Goal: Check status: Check status

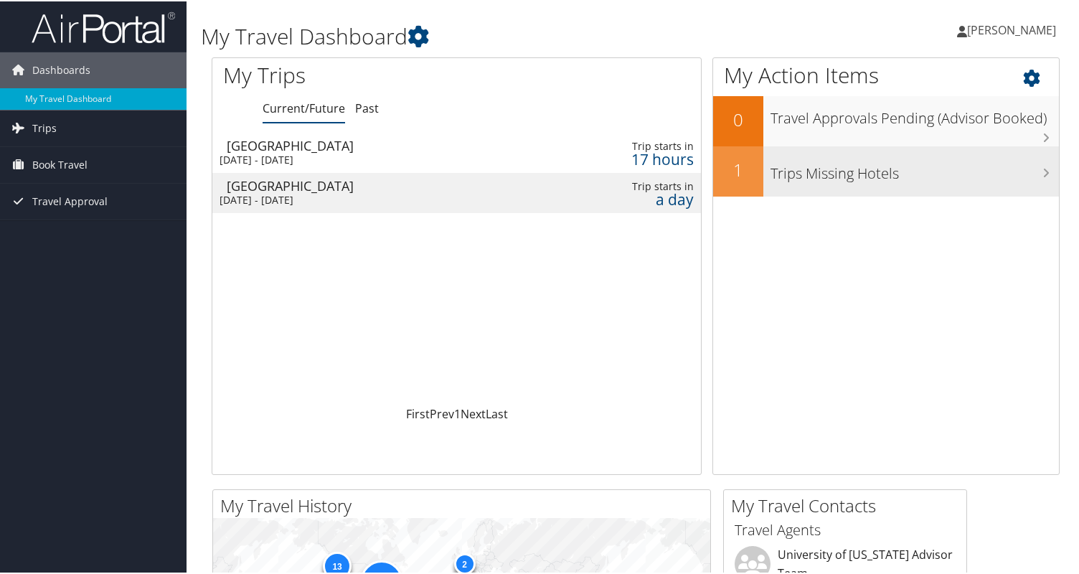
click at [838, 169] on h3 "Trips Missing Hotels" at bounding box center [915, 168] width 288 height 27
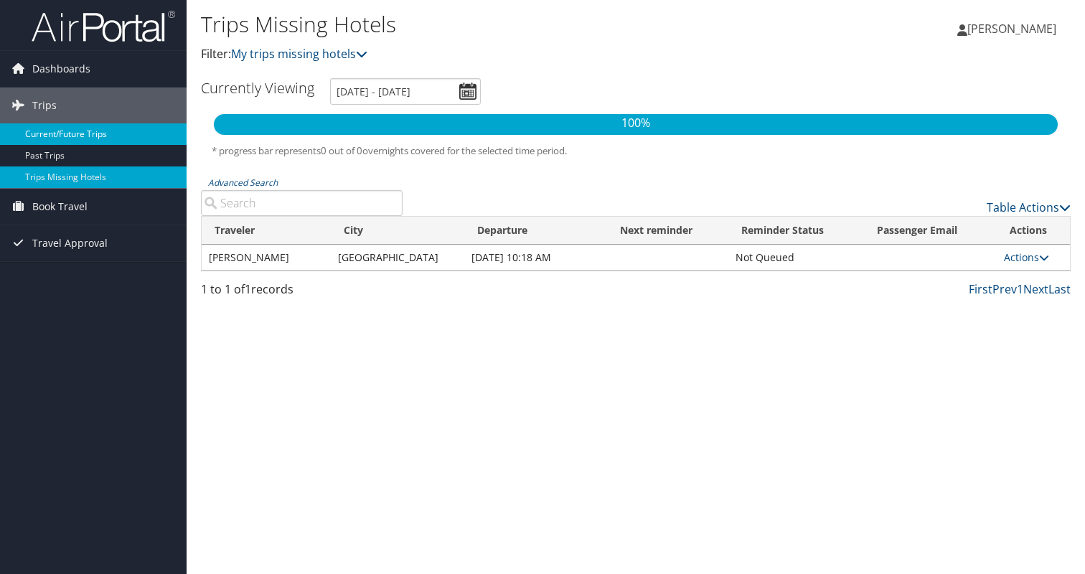
click at [75, 134] on link "Current/Future Trips" at bounding box center [93, 134] width 187 height 22
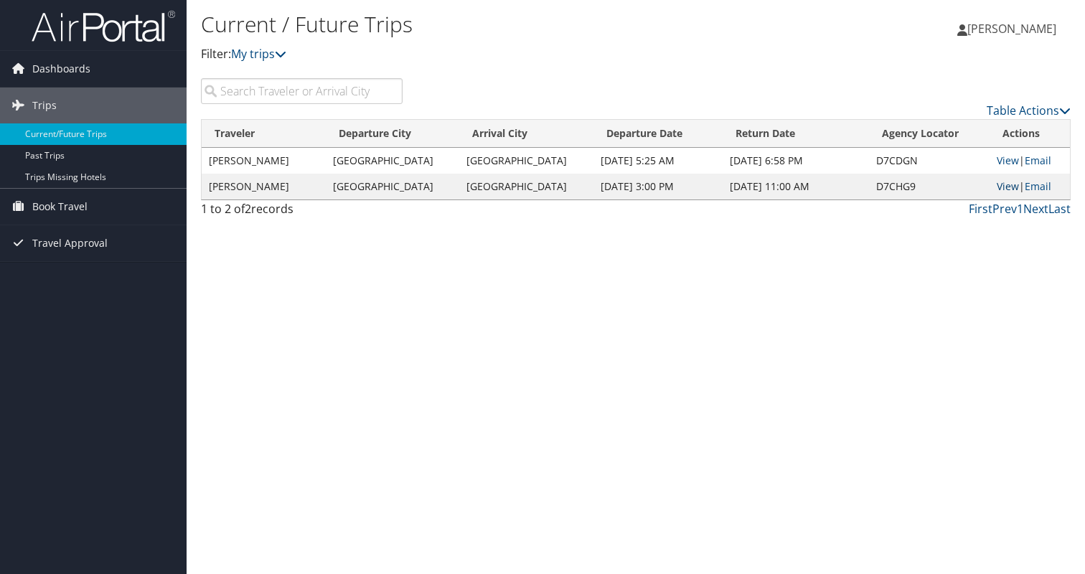
click at [1000, 186] on link "View" at bounding box center [1008, 186] width 22 height 14
click at [997, 159] on link "View" at bounding box center [1008, 161] width 22 height 14
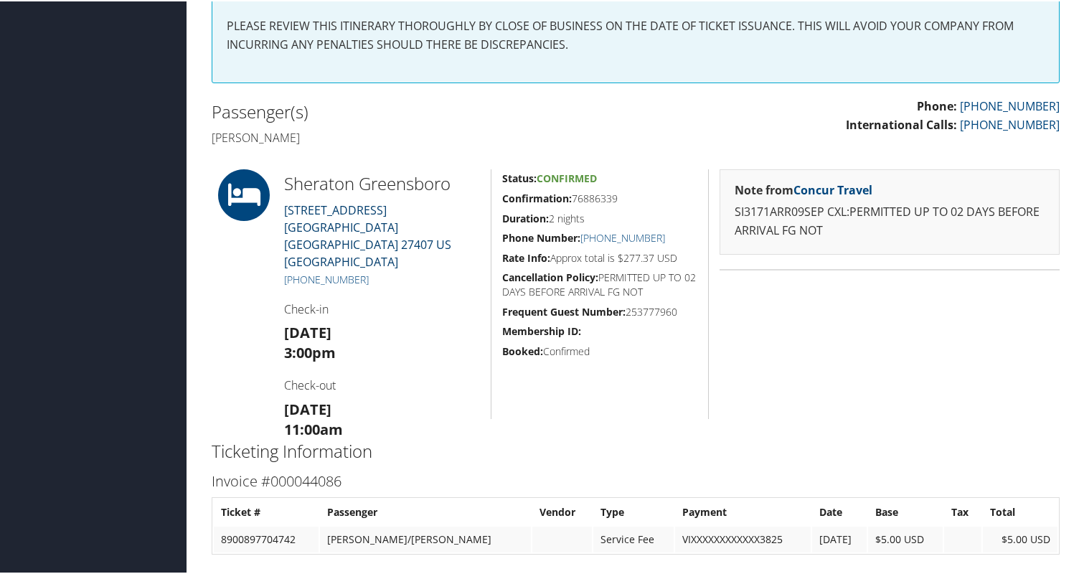
scroll to position [283, 0]
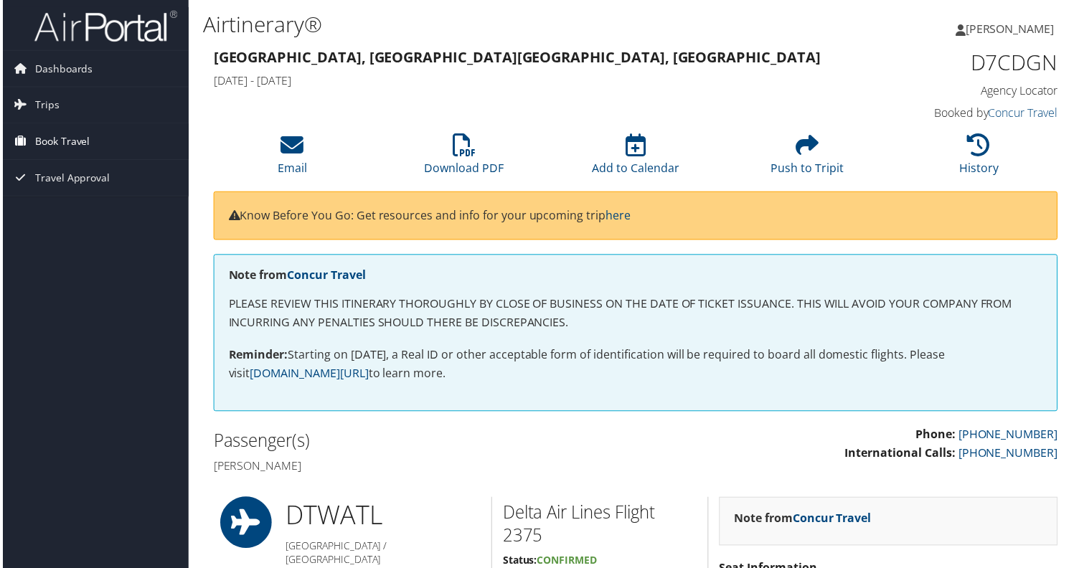
click at [67, 143] on span "Book Travel" at bounding box center [59, 142] width 55 height 36
click at [107, 97] on link "Trips" at bounding box center [93, 106] width 187 height 36
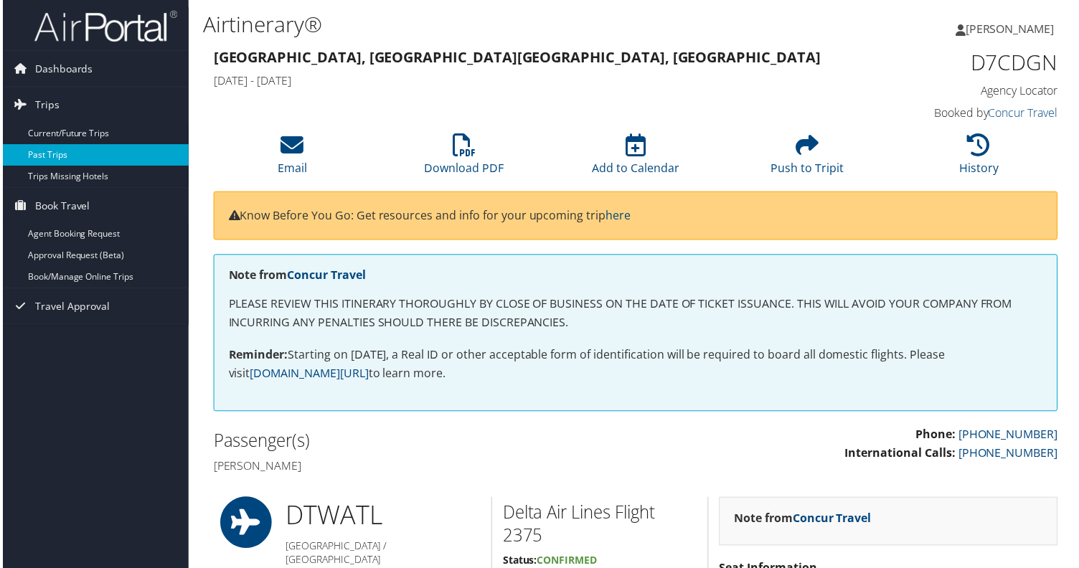
click at [110, 154] on link "Past Trips" at bounding box center [93, 156] width 187 height 22
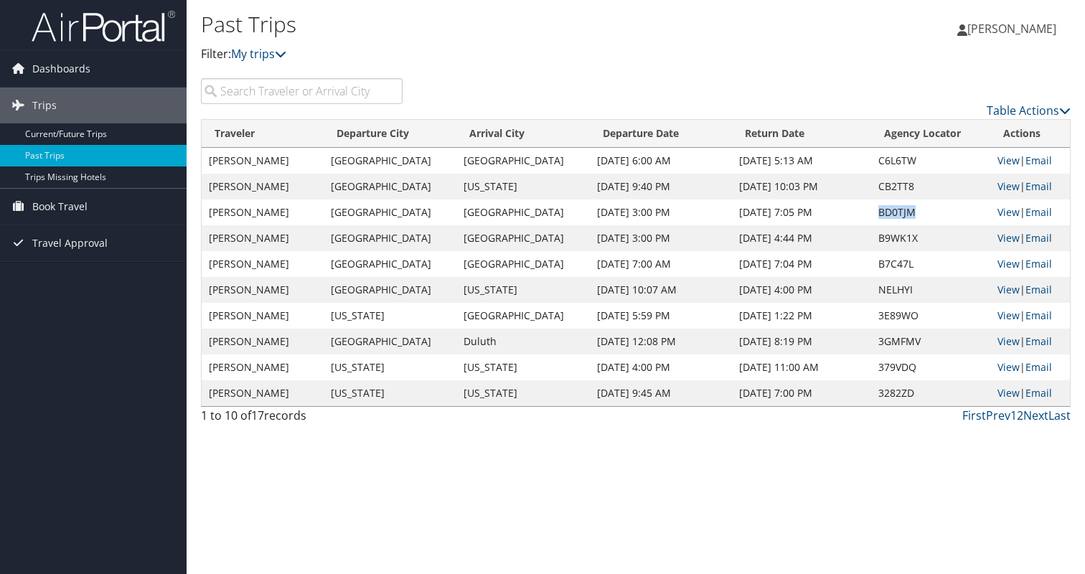
drag, startPoint x: 863, startPoint y: 214, endPoint x: 912, endPoint y: 212, distance: 48.8
click at [912, 213] on td "BD0TJM" at bounding box center [930, 213] width 119 height 26
click at [1000, 211] on link "View" at bounding box center [1009, 212] width 22 height 14
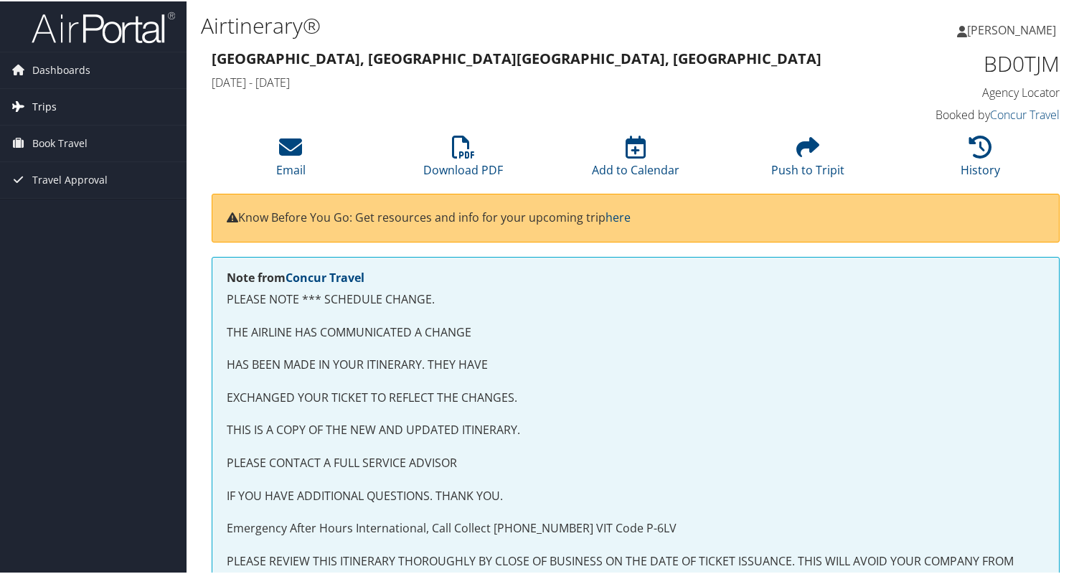
click at [60, 111] on link "Trips" at bounding box center [93, 106] width 187 height 36
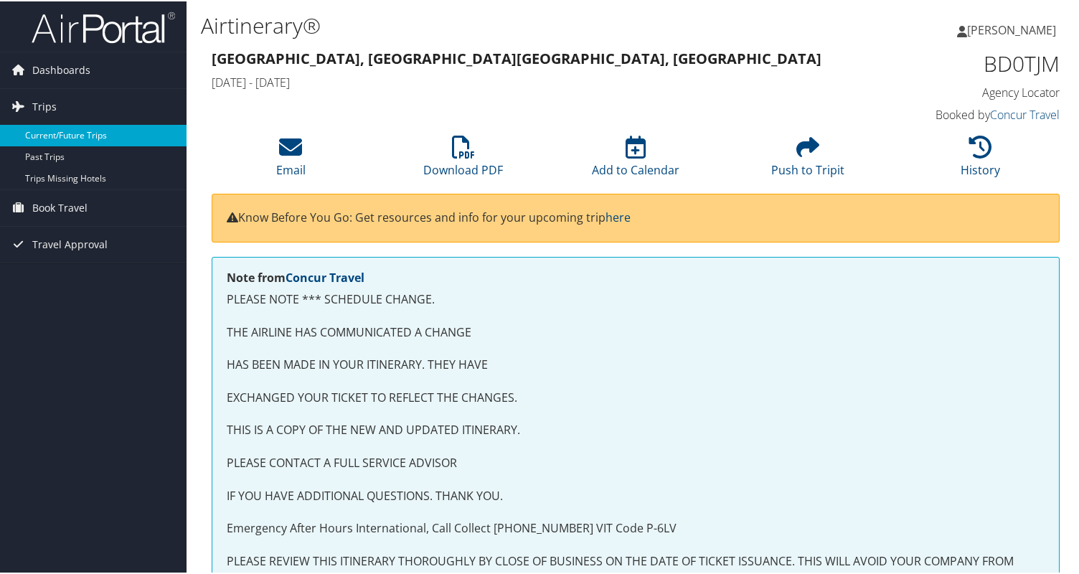
click at [113, 141] on link "Current/Future Trips" at bounding box center [93, 134] width 187 height 22
